Goal: Task Accomplishment & Management: Manage account settings

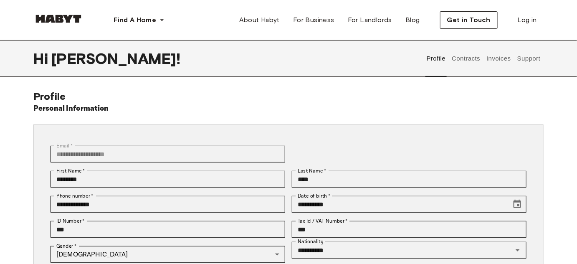
click at [498, 58] on button "Invoices" at bounding box center [498, 58] width 26 height 37
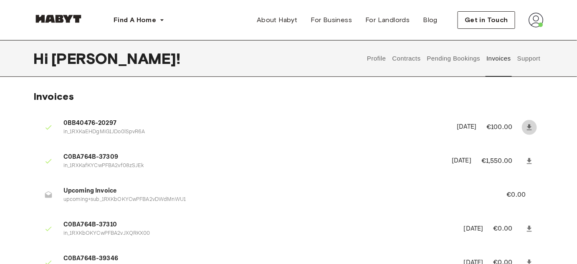
click at [530, 131] on link at bounding box center [529, 127] width 15 height 15
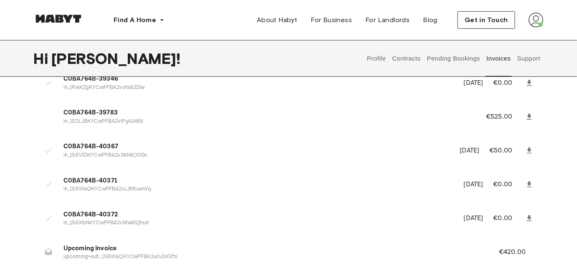
scroll to position [180, 0]
click at [528, 116] on icon at bounding box center [529, 116] width 8 height 8
click at [531, 115] on icon at bounding box center [529, 116] width 8 height 8
